Goal: Information Seeking & Learning: Find specific fact

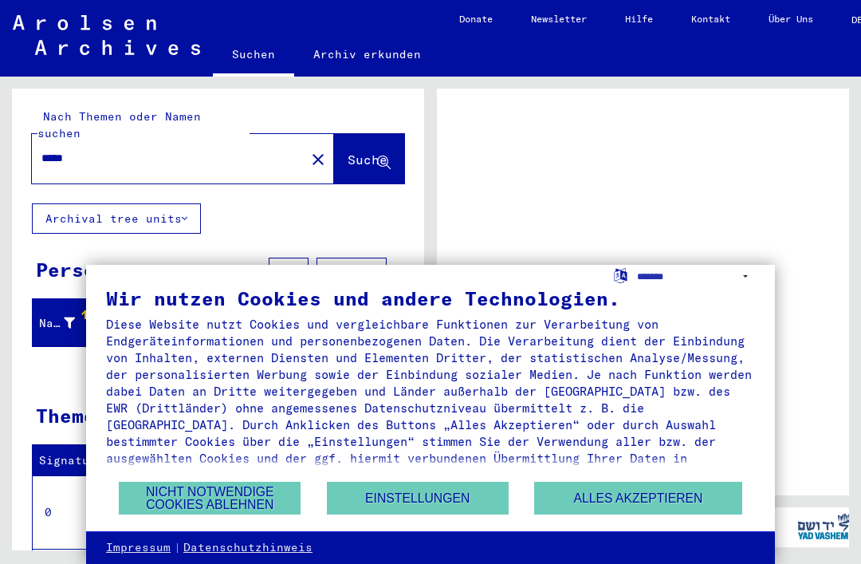
click at [224, 495] on button "Nicht notwendige Cookies ablehnen" at bounding box center [210, 498] width 182 height 33
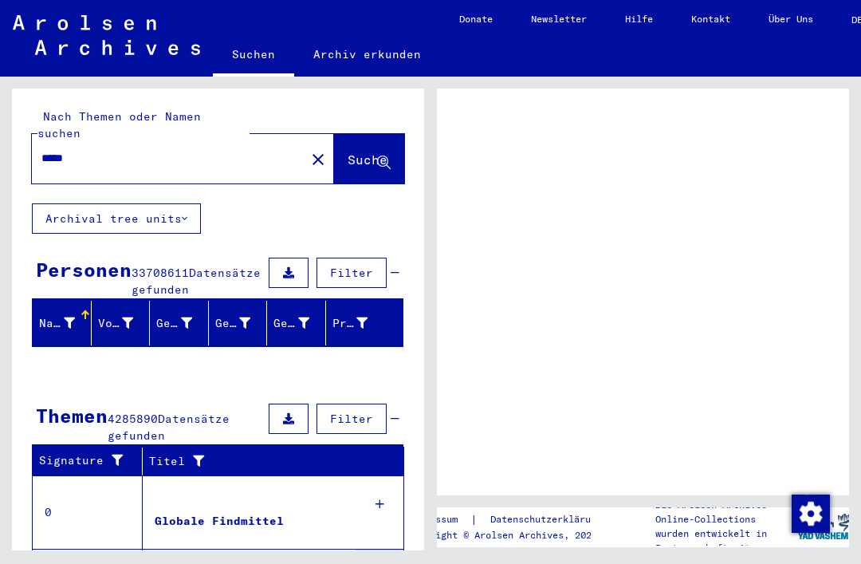
click at [707, 394] on div at bounding box center [643, 292] width 412 height 407
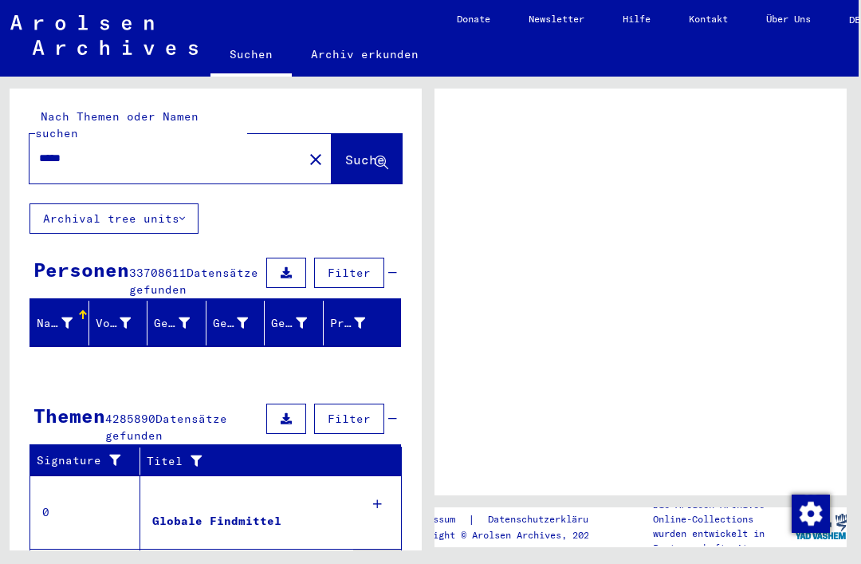
scroll to position [0, 2]
click at [356, 152] on span "Suche" at bounding box center [365, 160] width 40 height 16
click at [102, 257] on div "Personen" at bounding box center [81, 269] width 96 height 29
click at [173, 315] on div "Geburtsname" at bounding box center [172, 323] width 36 height 17
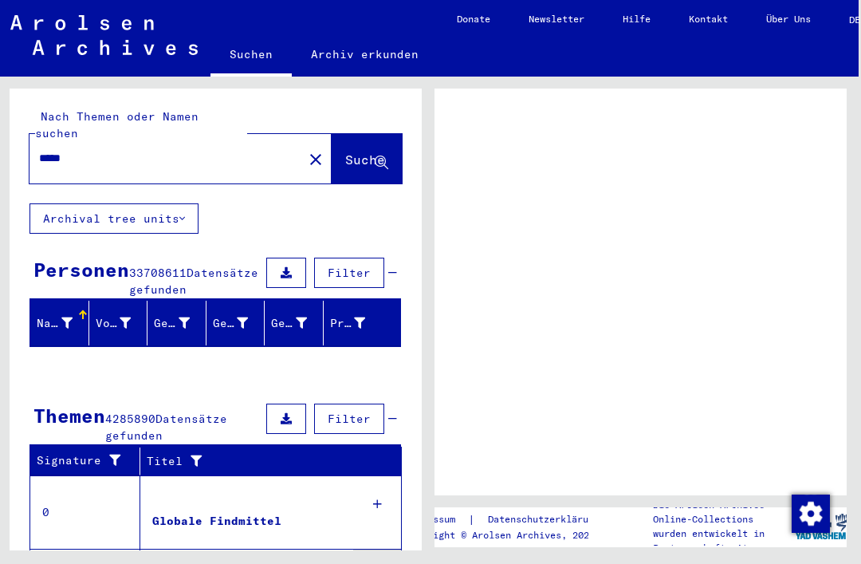
click at [286, 561] on div "Globale Findmittel > Zentrale Namenkartei > Karteikarten, die im Rahmen der seq…" at bounding box center [248, 572] width 193 height 22
click at [384, 493] on td "Globale Findmittel" at bounding box center [270, 511] width 261 height 73
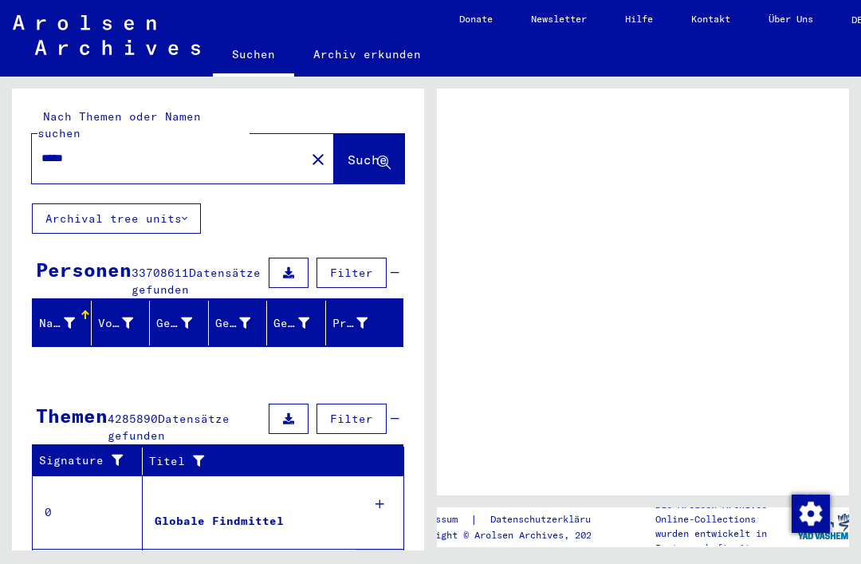
scroll to position [5, 0]
click at [96, 150] on input "*****" at bounding box center [168, 158] width 254 height 17
type input "**********"
click at [367, 152] on span "Suche" at bounding box center [368, 160] width 40 height 16
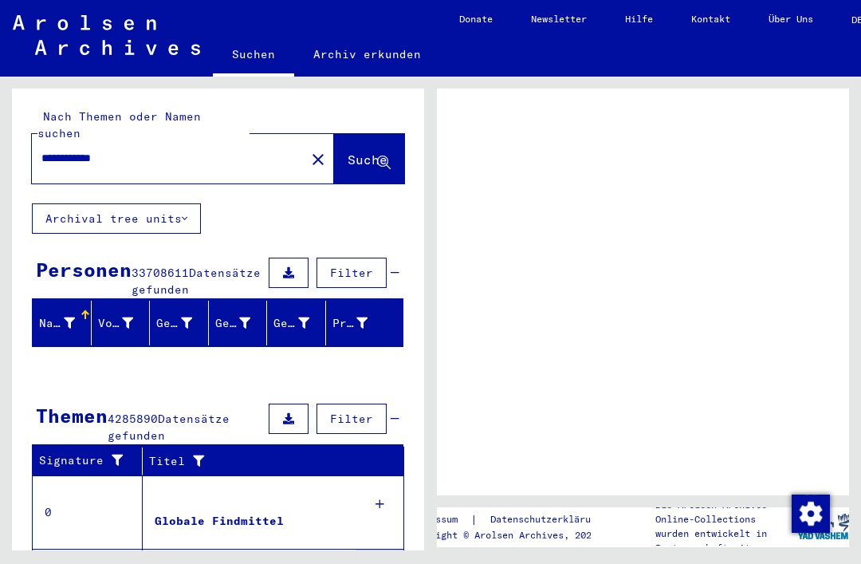
click at [116, 455] on icon at bounding box center [113, 460] width 19 height 11
click at [307, 453] on div "Titel" at bounding box center [260, 461] width 223 height 17
click at [65, 317] on icon at bounding box center [69, 322] width 11 height 11
click at [122, 317] on icon at bounding box center [127, 322] width 11 height 11
click at [164, 203] on button "Archival tree units" at bounding box center [116, 218] width 169 height 30
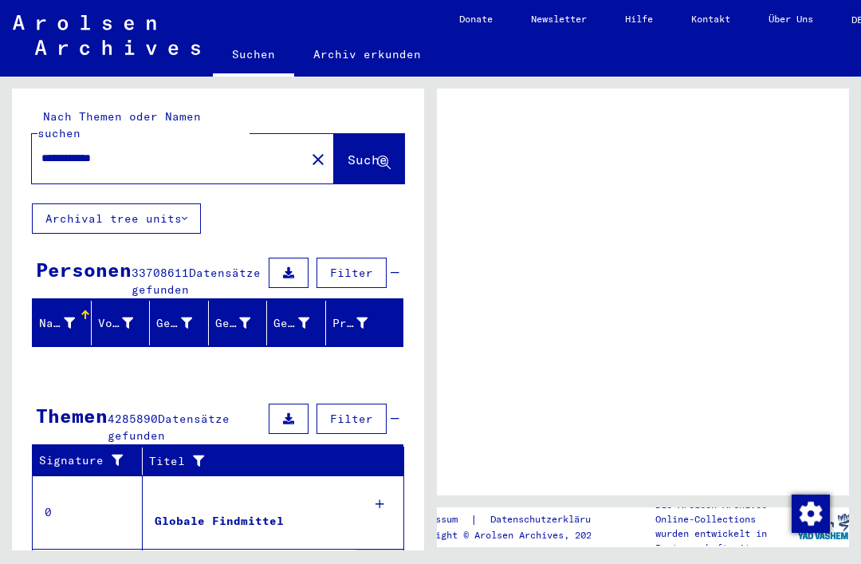
click at [192, 203] on button "Archival tree units" at bounding box center [116, 218] width 169 height 30
click at [367, 266] on span "Filter" at bounding box center [351, 273] width 43 height 14
